Goal: Task Accomplishment & Management: Manage account settings

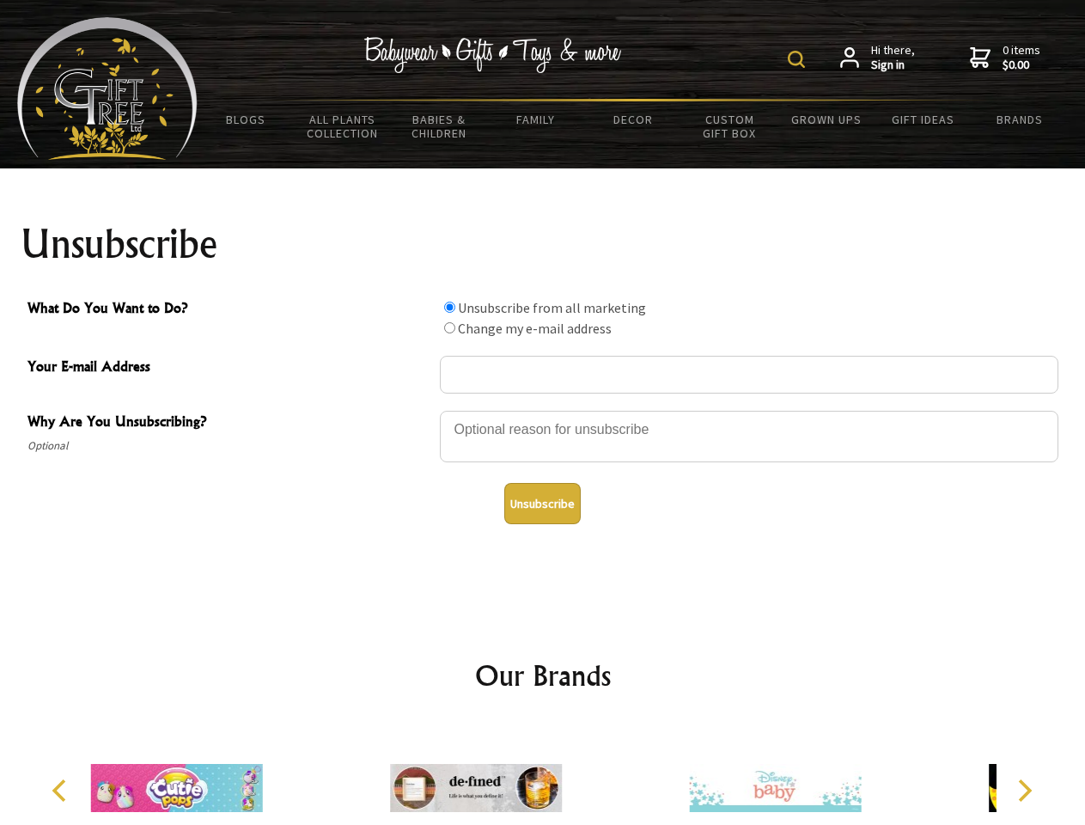
click at [799, 59] on img at bounding box center [796, 59] width 17 height 17
click at [543, 410] on div at bounding box center [749, 439] width 618 height 60
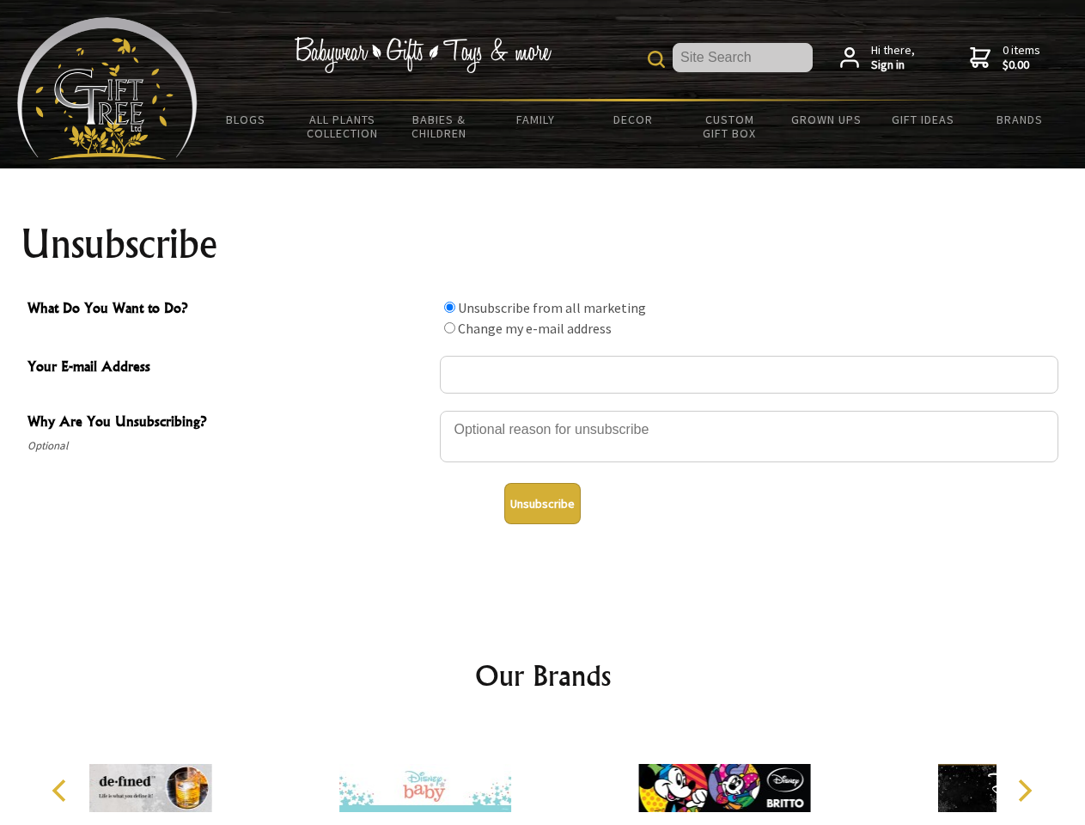
click at [449, 307] on input "What Do You Want to Do?" at bounding box center [449, 307] width 11 height 11
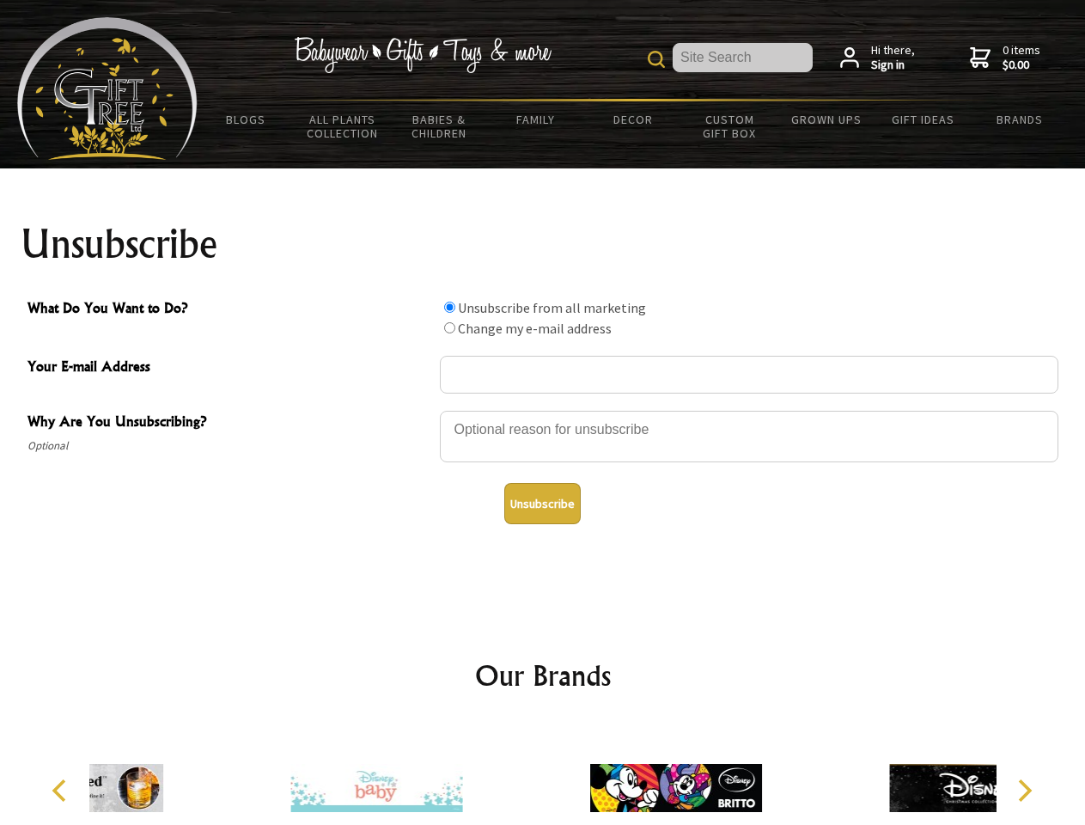
click at [449, 327] on input "What Do You Want to Do?" at bounding box center [449, 327] width 11 height 11
radio input "true"
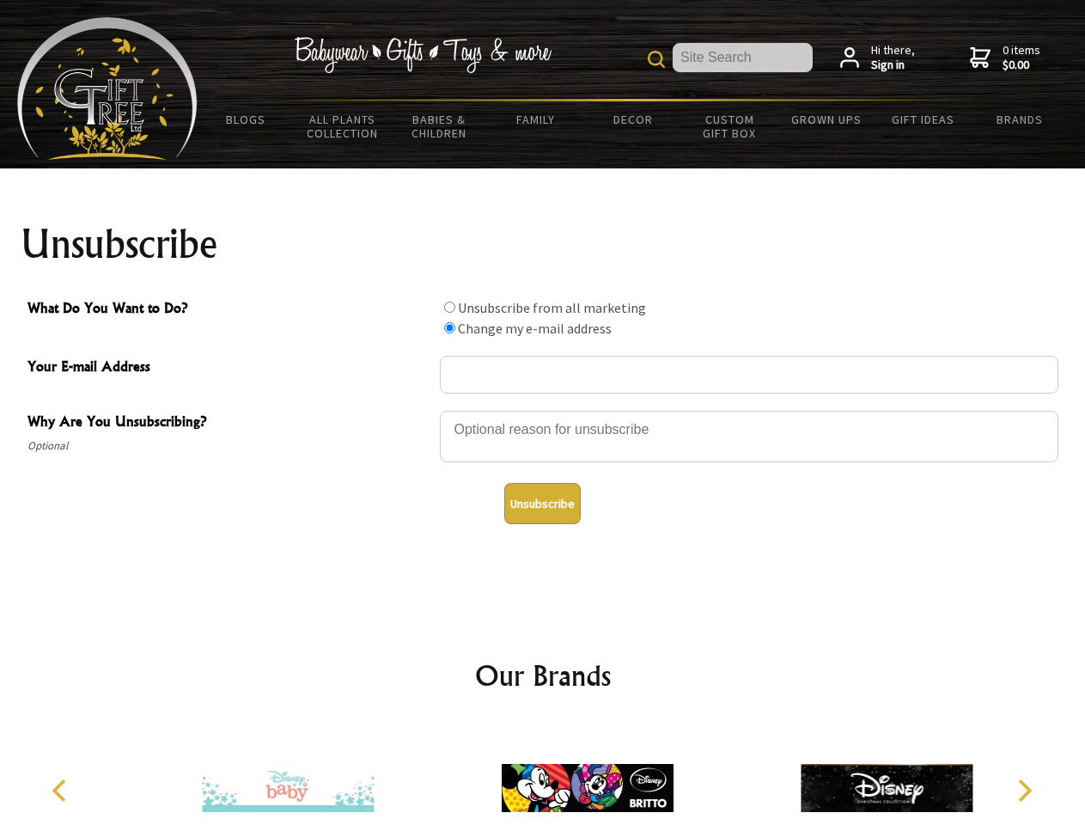
click at [542, 503] on button "Unsubscribe" at bounding box center [542, 503] width 76 height 41
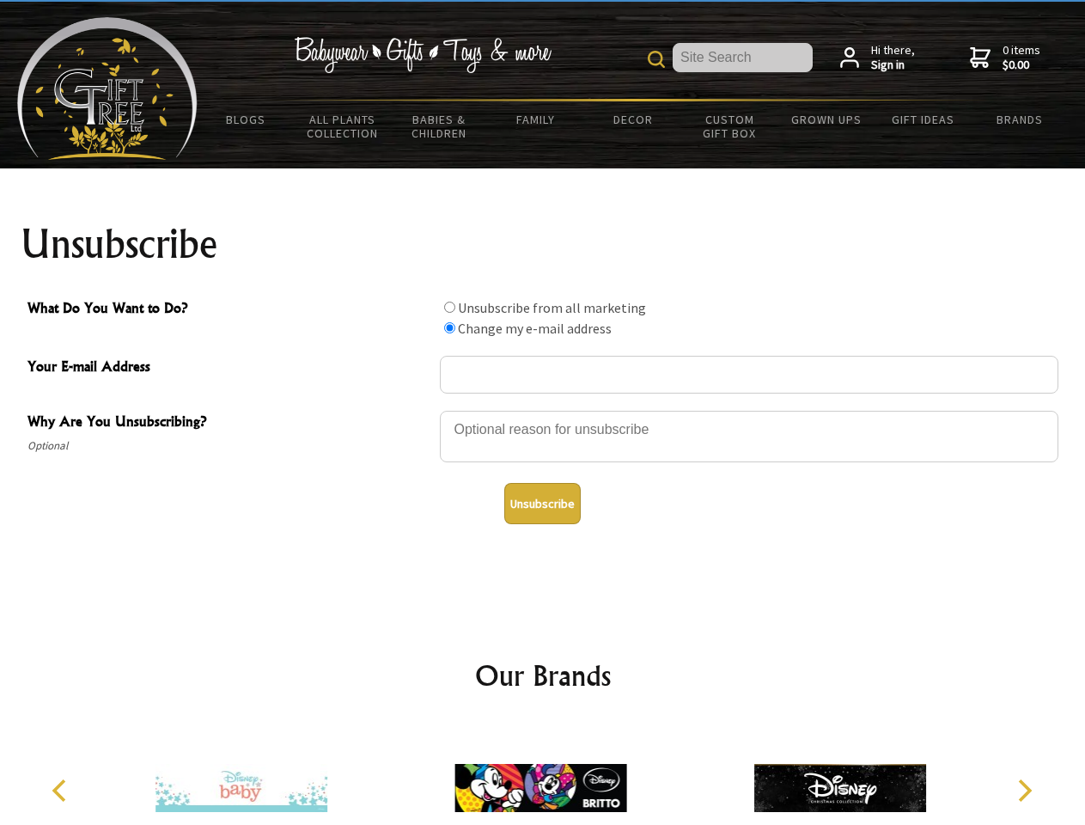
click at [543, 774] on img at bounding box center [540, 787] width 172 height 129
click at [62, 790] on icon "Previous" at bounding box center [61, 790] width 22 height 22
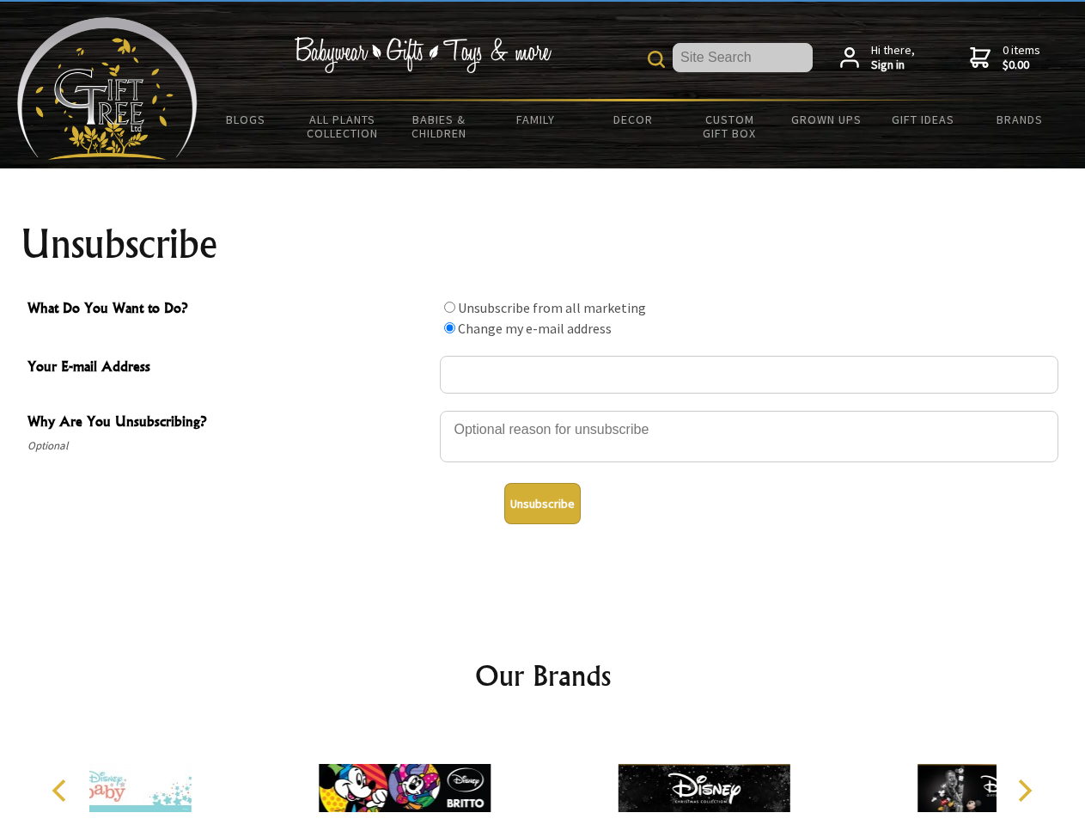
click at [1024, 790] on icon "Next" at bounding box center [1023, 790] width 22 height 22
